Goal: Task Accomplishment & Management: Complete application form

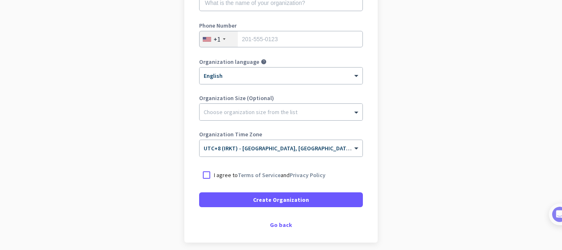
scroll to position [173, 0]
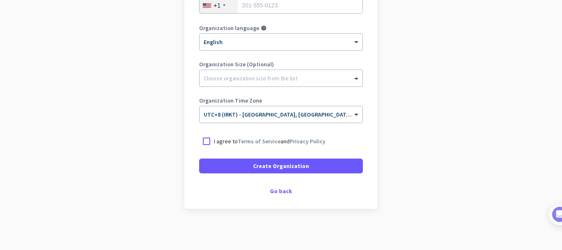
click at [283, 195] on div "Create Organization Note: You can always change this later, or support multiple…" at bounding box center [280, 50] width 193 height 315
click at [280, 192] on div "Go back" at bounding box center [281, 191] width 164 height 6
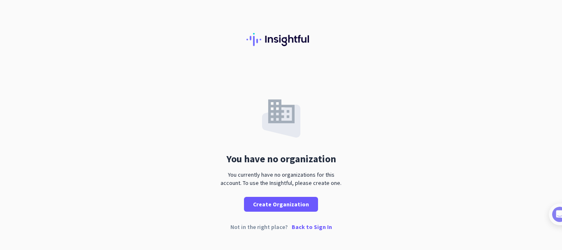
click at [312, 224] on p "Back to Sign In" at bounding box center [312, 227] width 40 height 6
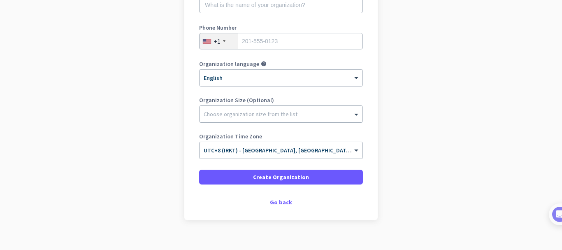
scroll to position [149, 0]
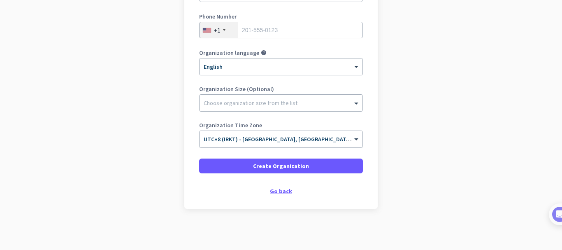
click at [272, 192] on div "Go back" at bounding box center [281, 191] width 164 height 6
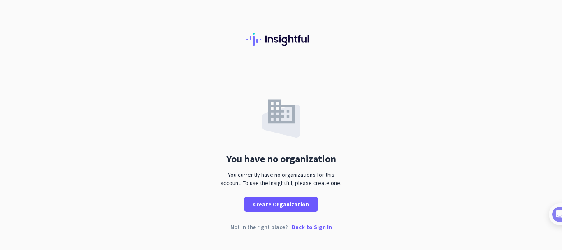
click at [313, 222] on div "You have no organization You currently have no organizations for this account. …" at bounding box center [281, 155] width 562 height 176
click at [314, 224] on p "Back to Sign In" at bounding box center [312, 227] width 40 height 6
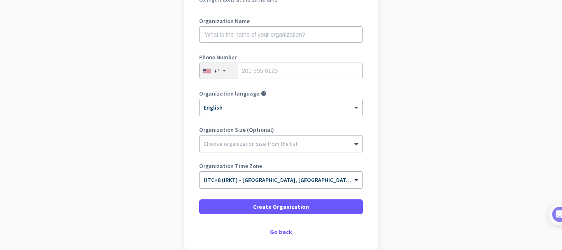
scroll to position [107, 0]
click at [281, 232] on div "Go back" at bounding box center [281, 232] width 164 height 6
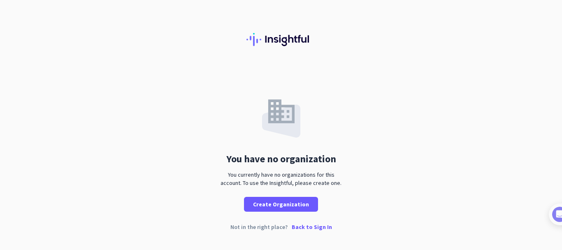
click at [307, 228] on p "Back to Sign In" at bounding box center [312, 227] width 40 height 6
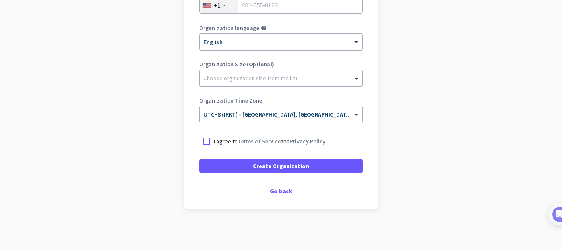
scroll to position [9, 0]
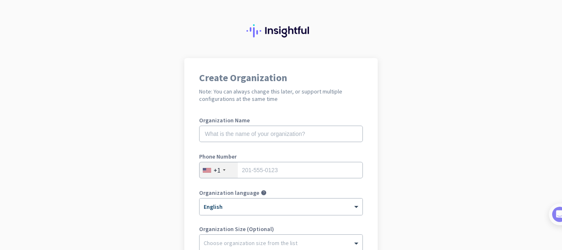
click at [487, 111] on app-onboarding-organization "Create Organization Note: You can always change this later, or support multiple…" at bounding box center [281, 236] width 562 height 356
click at [459, 81] on app-onboarding-organization "Create Organization Note: You can always change this later, or support multiple…" at bounding box center [281, 236] width 562 height 356
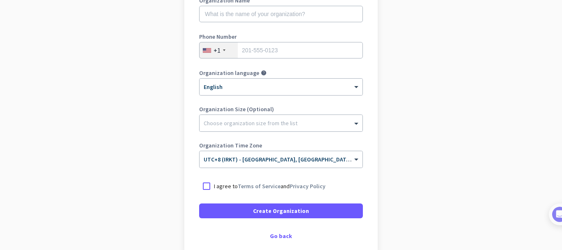
scroll to position [132, 0]
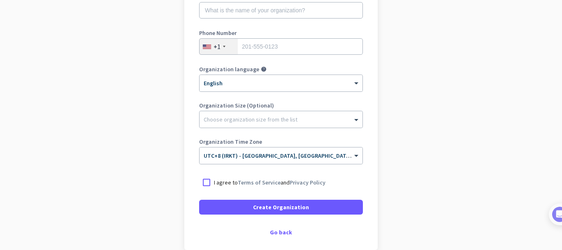
click at [433, 223] on app-onboarding-organization "Create Organization Note: You can always change this later, or support multiple…" at bounding box center [281, 113] width 562 height 356
click at [62, 133] on app-onboarding-organization "Create Organization Note: You can always change this later, or support multiple…" at bounding box center [281, 113] width 562 height 356
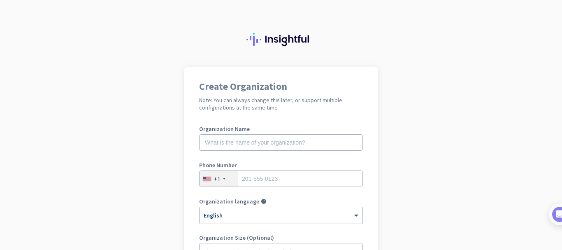
scroll to position [0, 0]
click at [274, 37] on img at bounding box center [280, 39] width 69 height 13
click at [492, 53] on div at bounding box center [281, 33] width 562 height 67
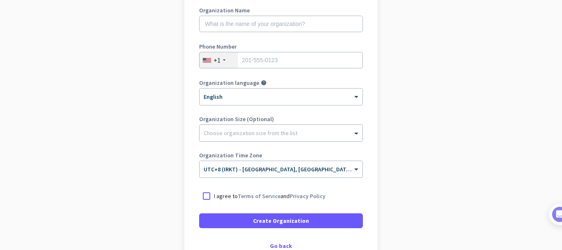
scroll to position [173, 0]
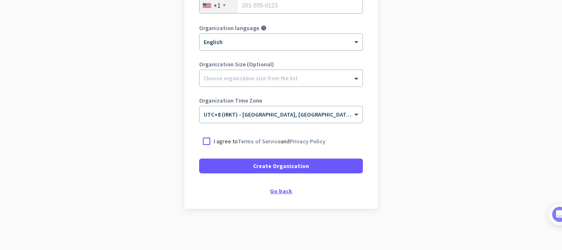
click at [279, 188] on div "Go back" at bounding box center [281, 191] width 164 height 6
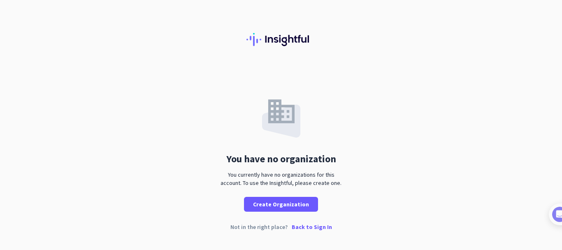
click at [315, 228] on p "Back to Sign In" at bounding box center [312, 227] width 40 height 6
